Goal: Task Accomplishment & Management: Use online tool/utility

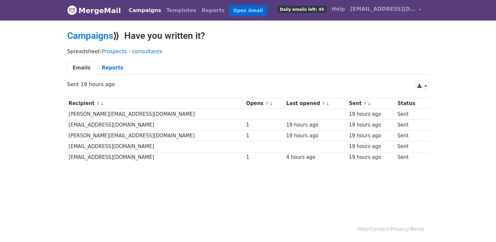
click at [230, 10] on link "Open Gmail" at bounding box center [248, 10] width 36 height 9
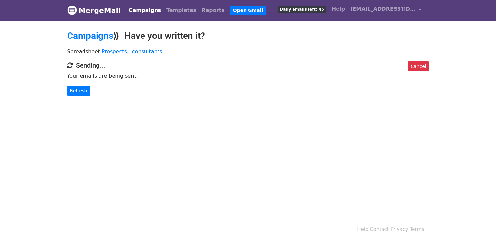
click at [133, 11] on link "Campaigns" at bounding box center [145, 10] width 38 height 13
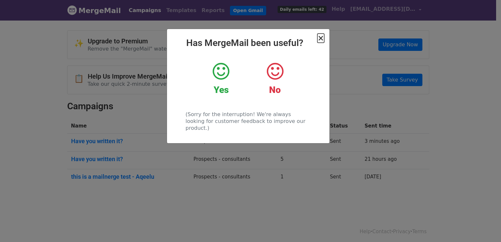
click at [322, 38] on span "×" at bounding box center [321, 38] width 7 height 9
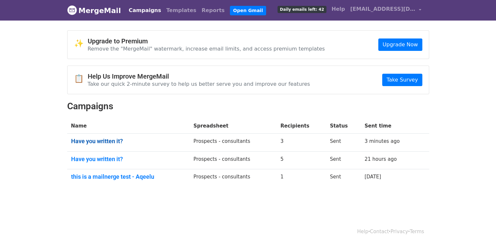
click at [109, 139] on link "Have you written it?" at bounding box center [128, 141] width 115 height 7
